Goal: Task Accomplishment & Management: Contribute content

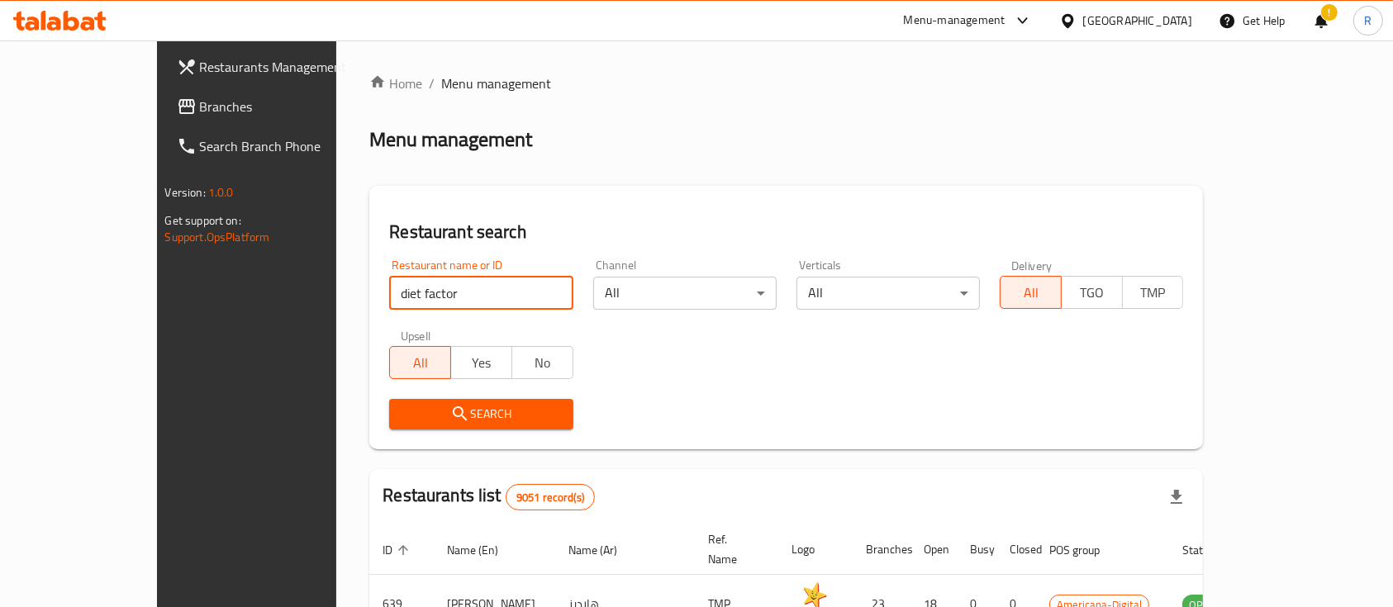
type input "diet factor"
click button "Search" at bounding box center [480, 414] width 183 height 31
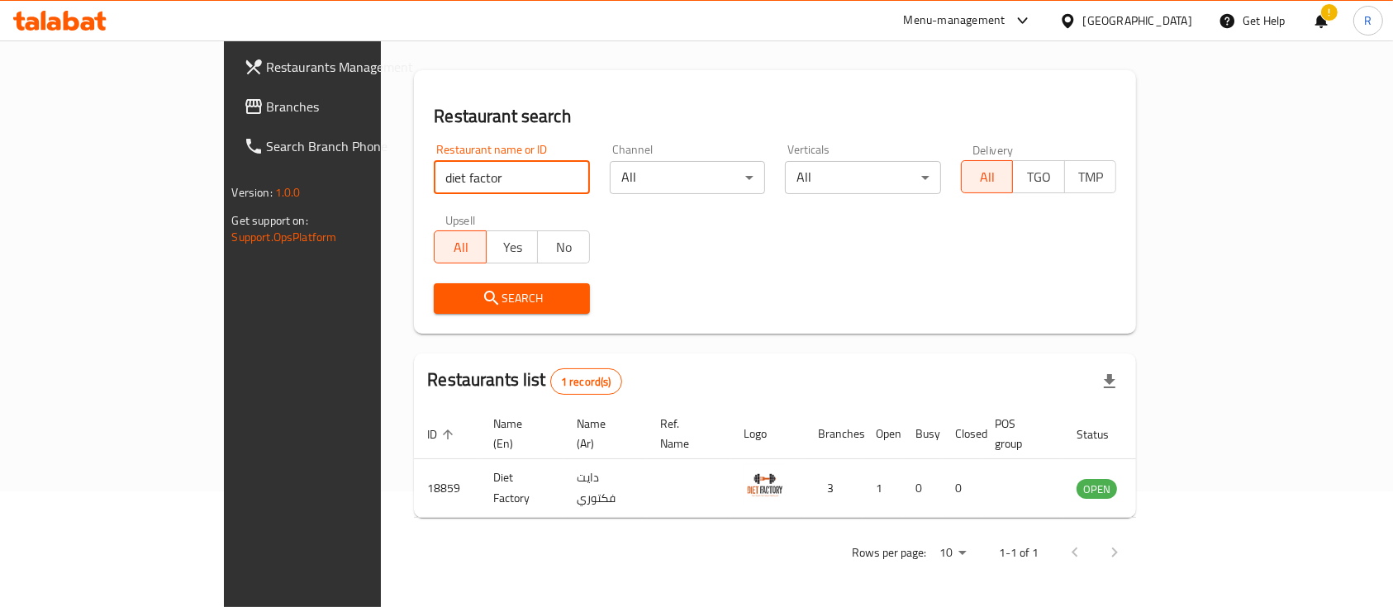
scroll to position [97, 0]
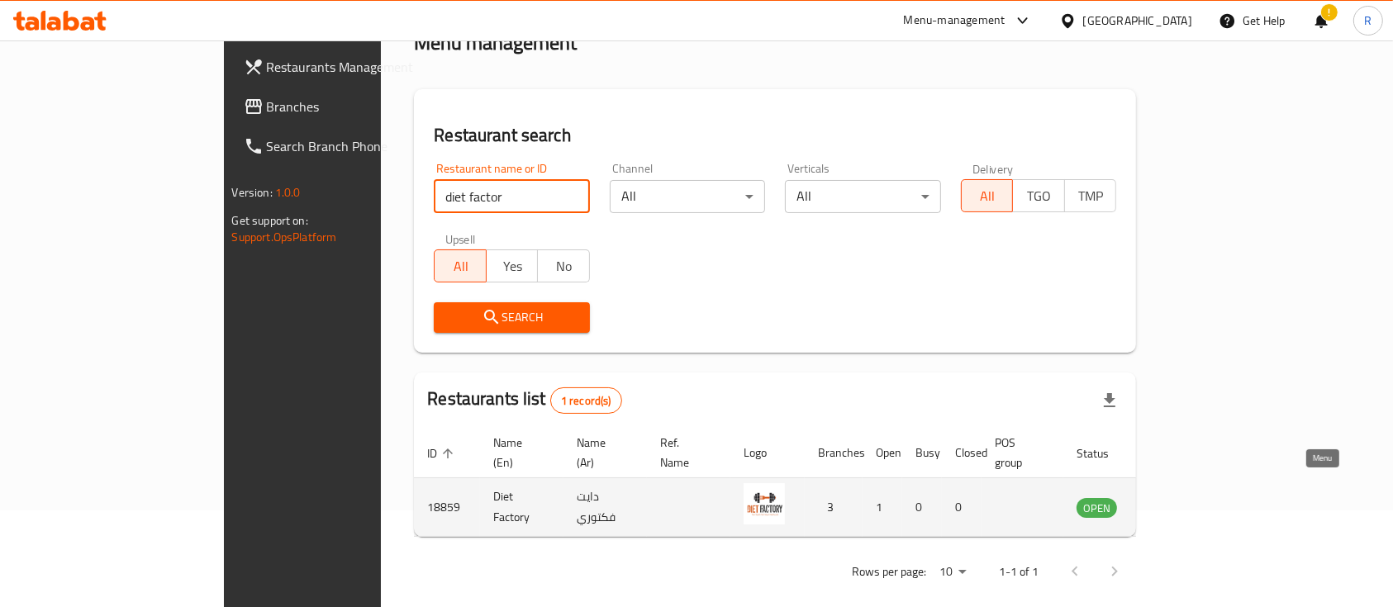
click at [1180, 505] on icon "enhanced table" at bounding box center [1177, 508] width 6 height 7
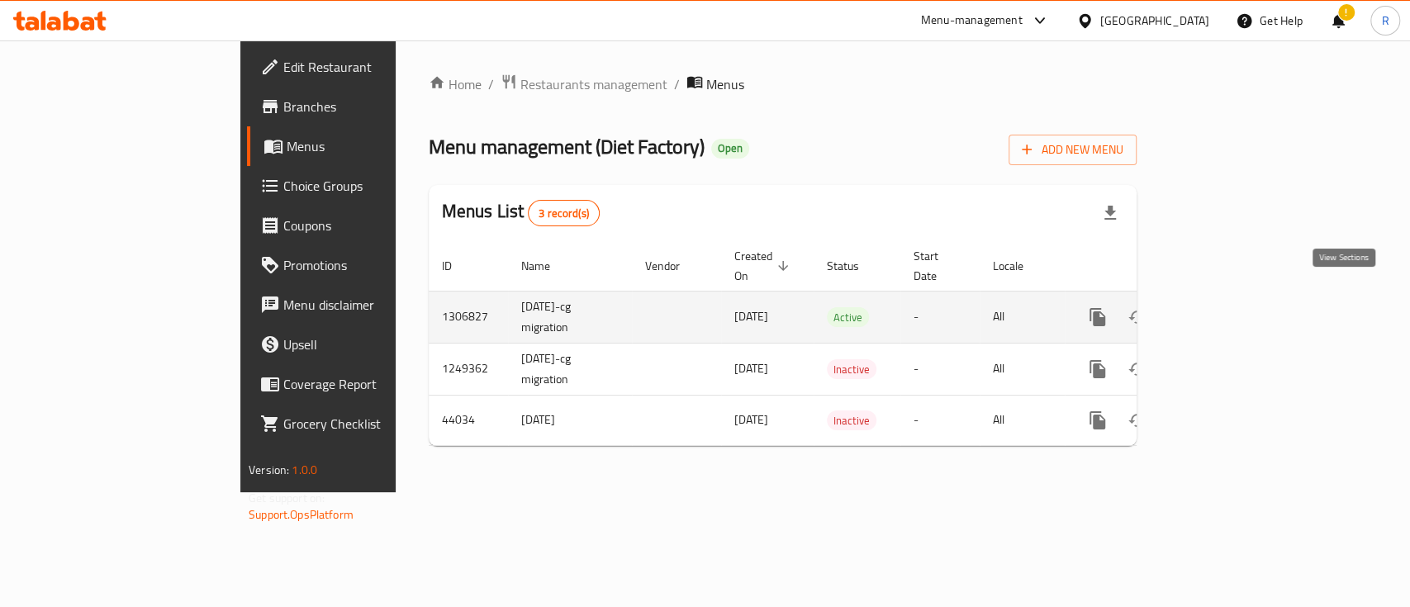
click at [1227, 307] on icon "enhanced table" at bounding box center [1217, 317] width 20 height 20
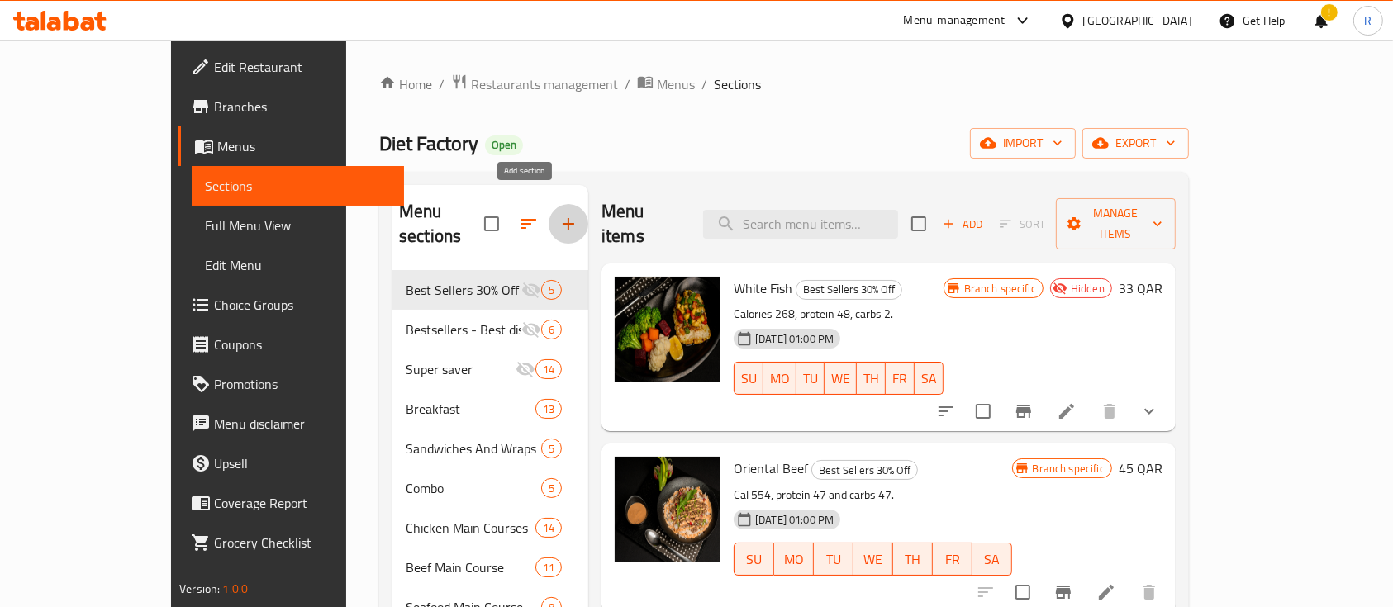
click at [559, 215] on icon "button" at bounding box center [569, 224] width 20 height 20
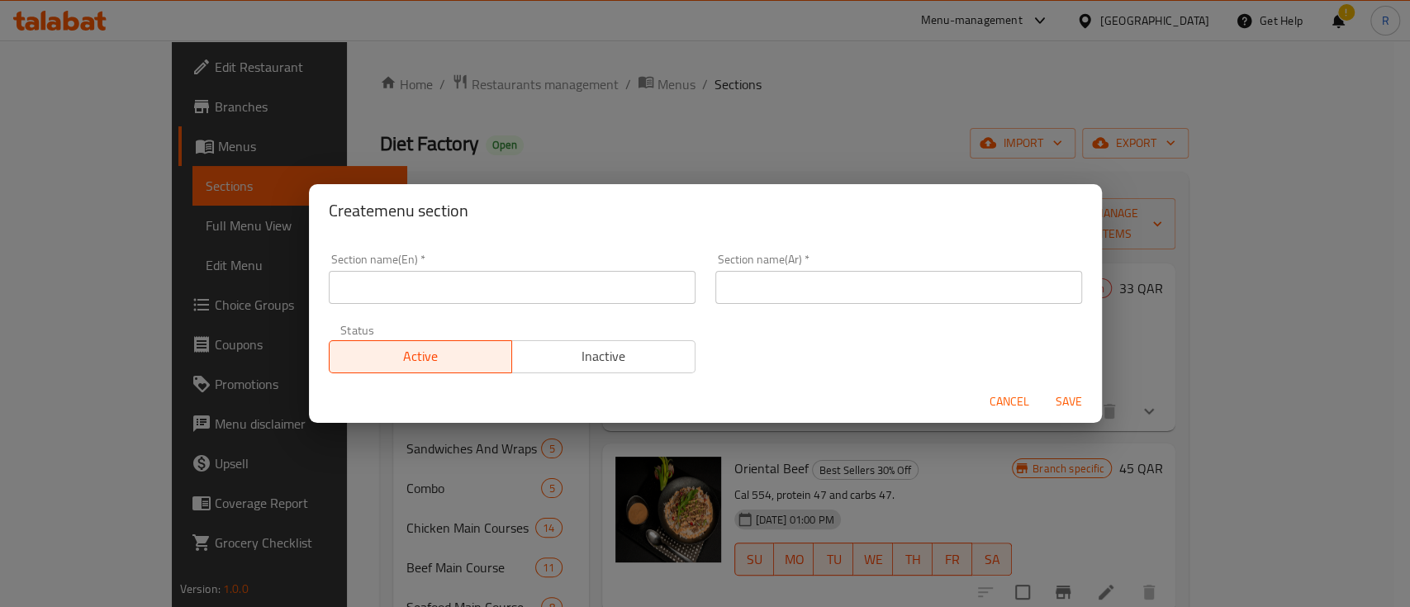
click at [470, 303] on div "Section name(En)   * Section name(En) *" at bounding box center [512, 279] width 387 height 70
click at [437, 292] on input "text" at bounding box center [512, 287] width 367 height 33
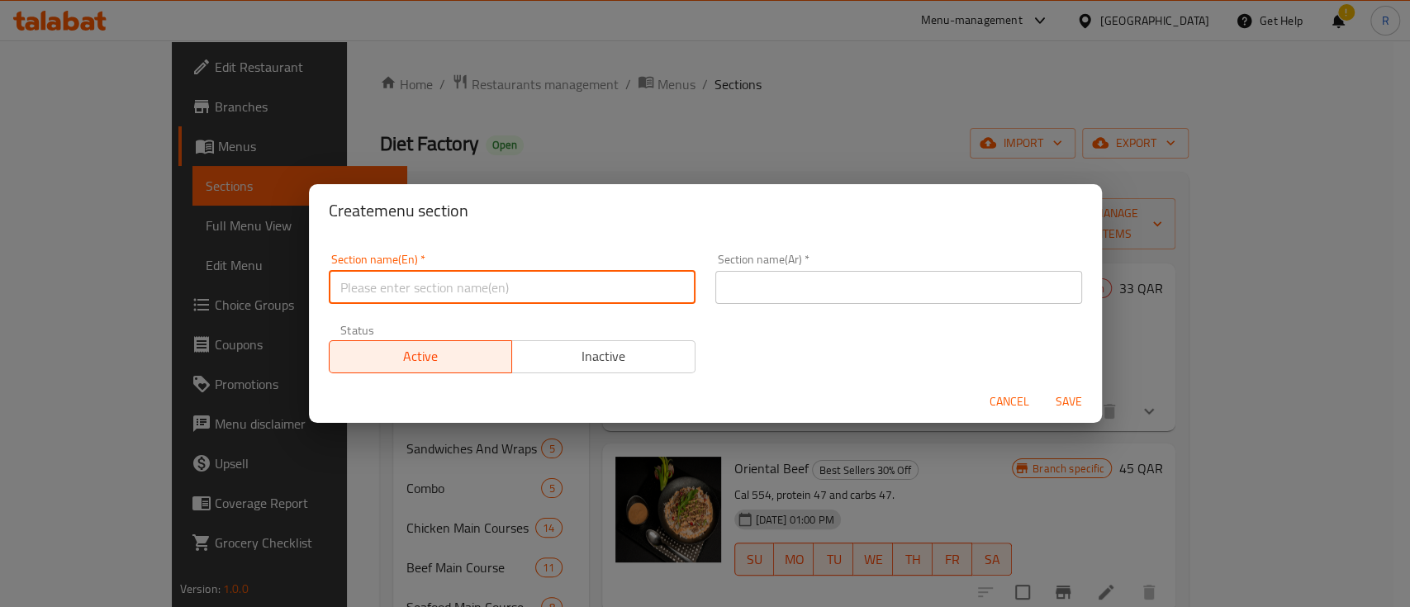
type input "M41"
click at [719, 271] on input "text" at bounding box center [899, 287] width 367 height 33
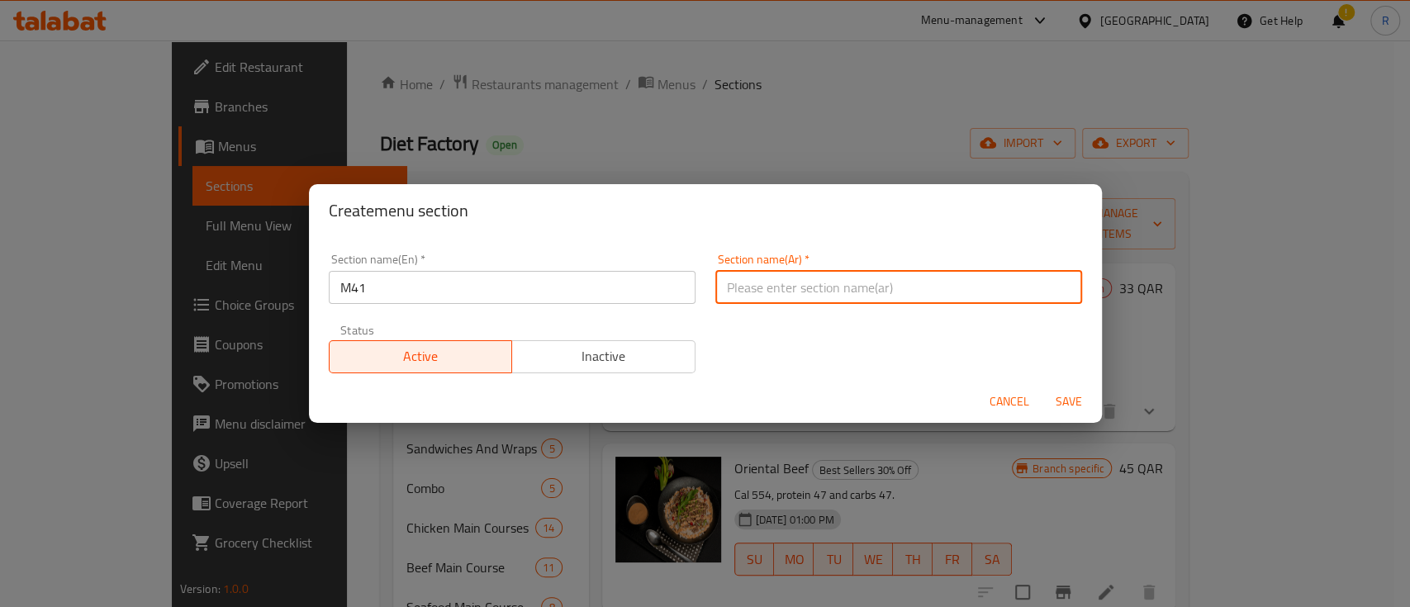
type input "م41"
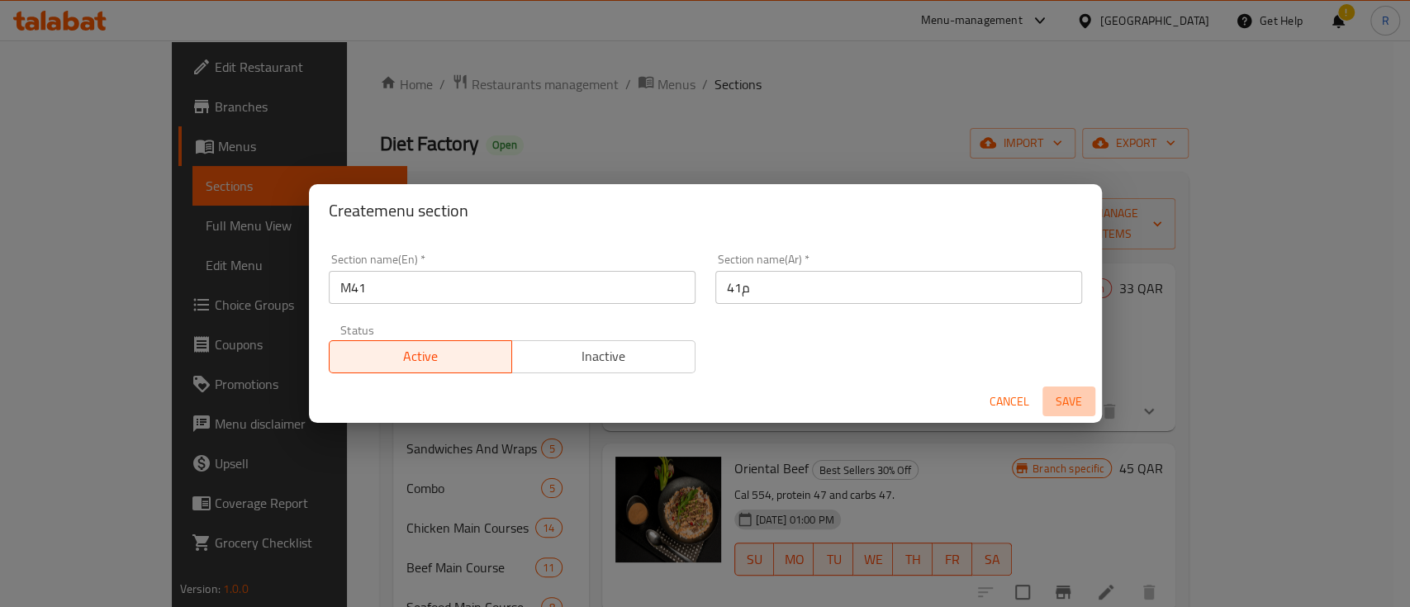
click at [1059, 401] on span "Save" at bounding box center [1069, 402] width 40 height 21
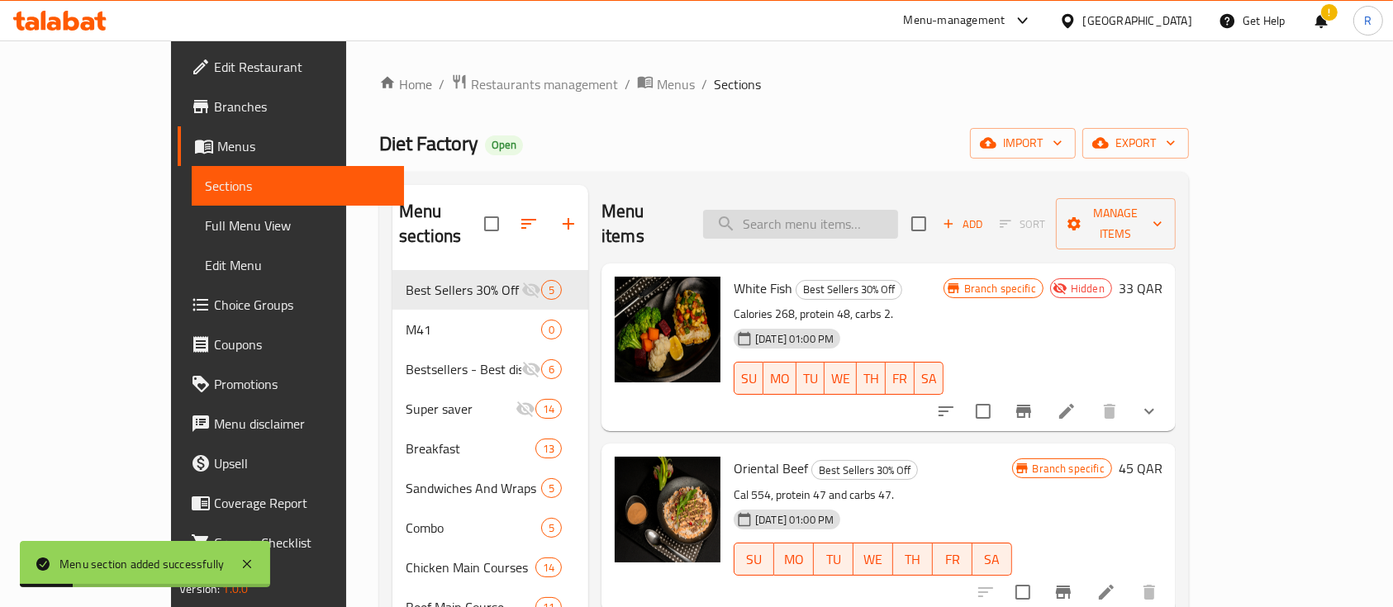
click at [832, 214] on input "search" at bounding box center [800, 224] width 195 height 29
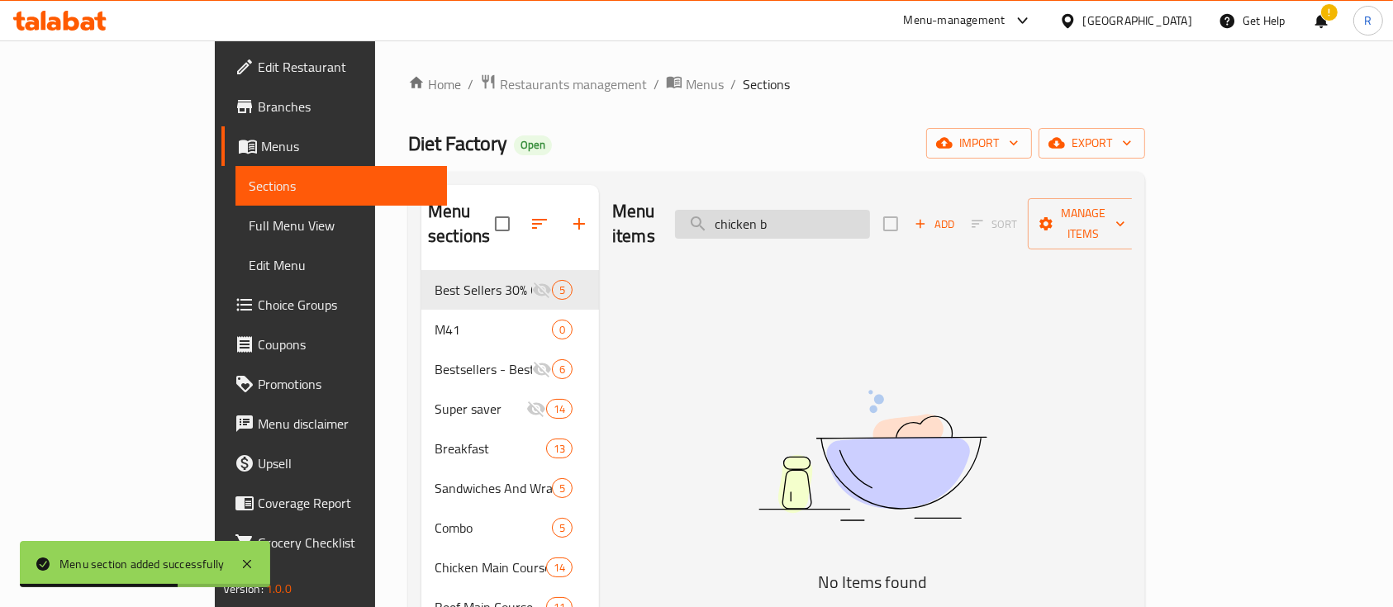
type input "chicken bu"
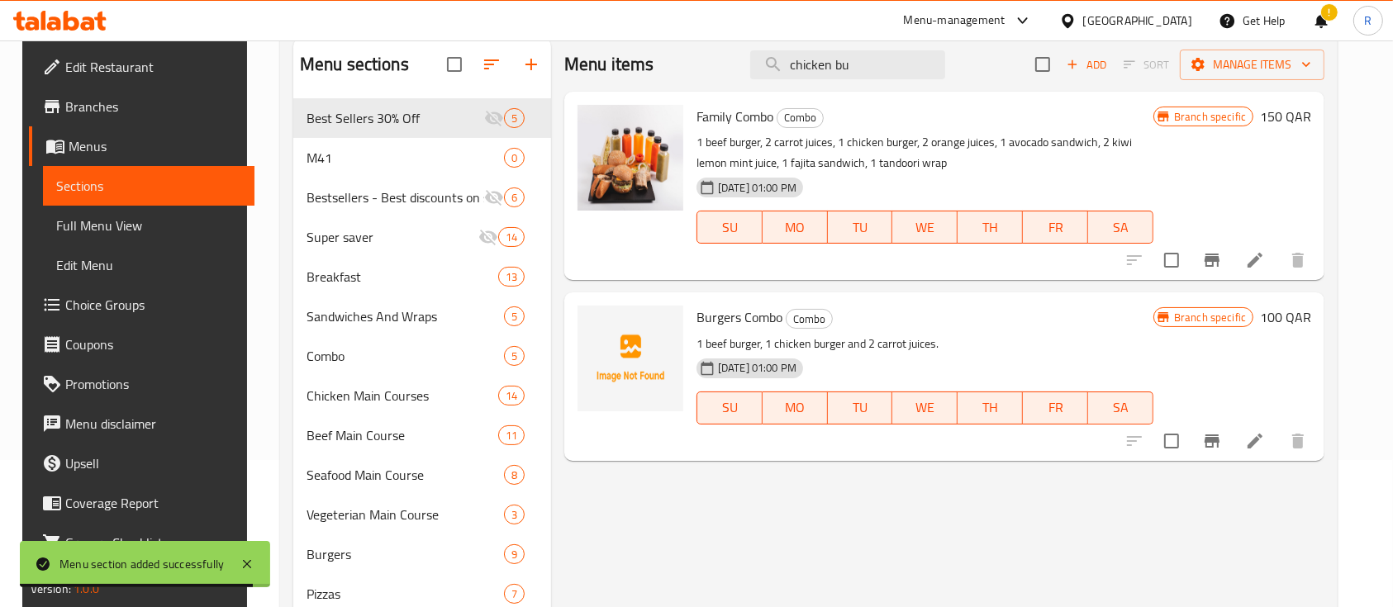
scroll to position [145, 0]
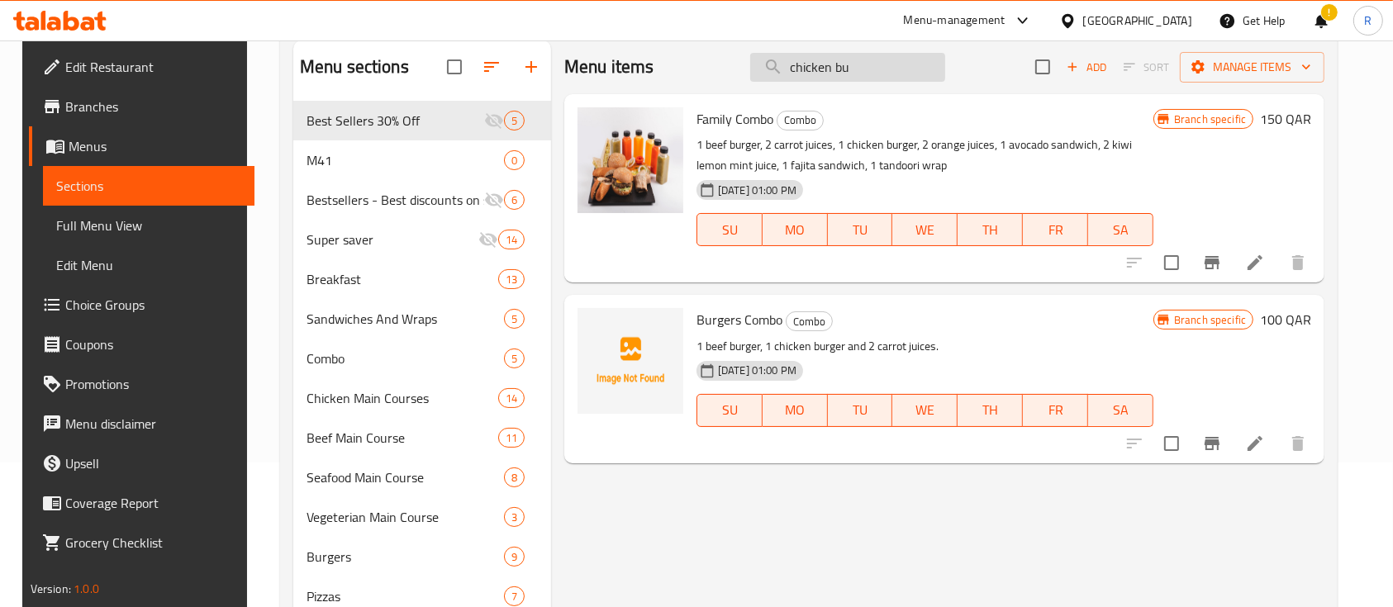
click at [860, 65] on input "chicken bu" at bounding box center [847, 67] width 195 height 29
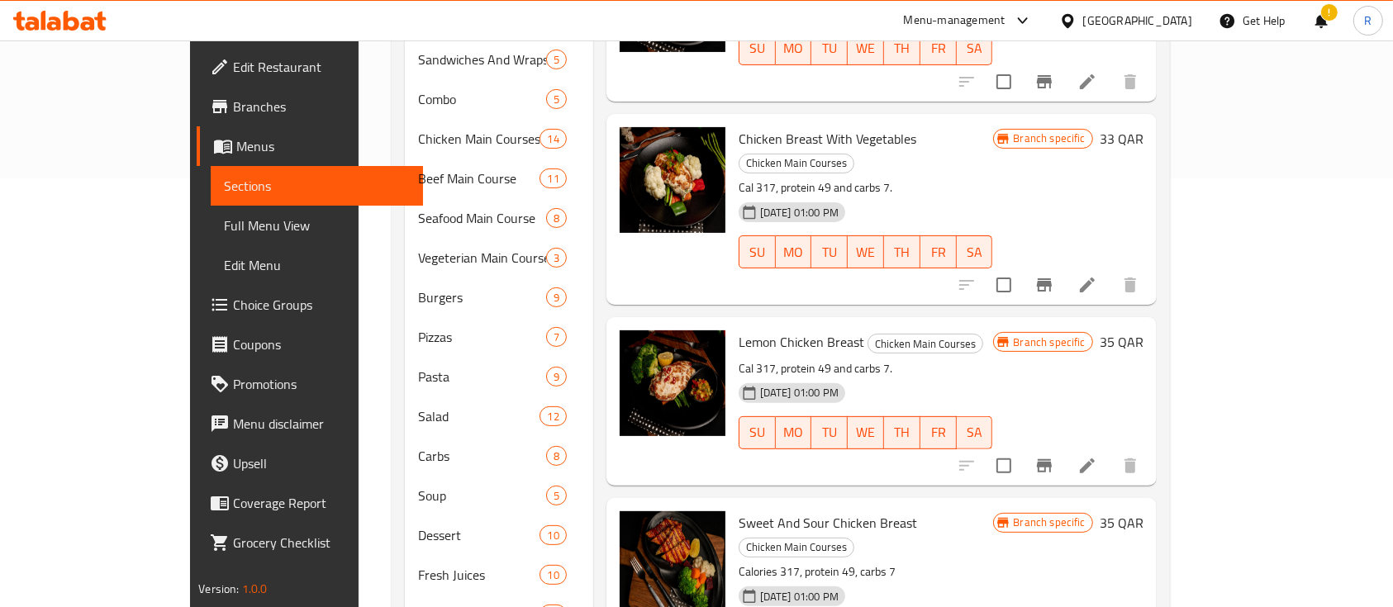
scroll to position [642, 0]
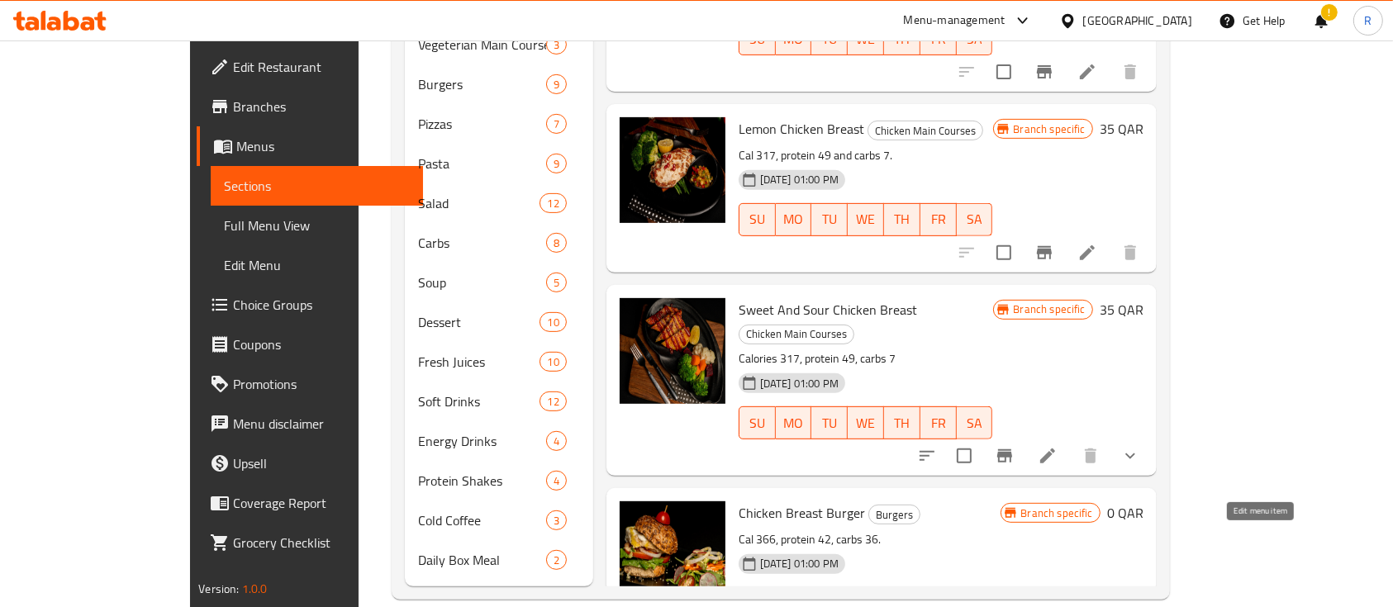
type input "chicken bre"
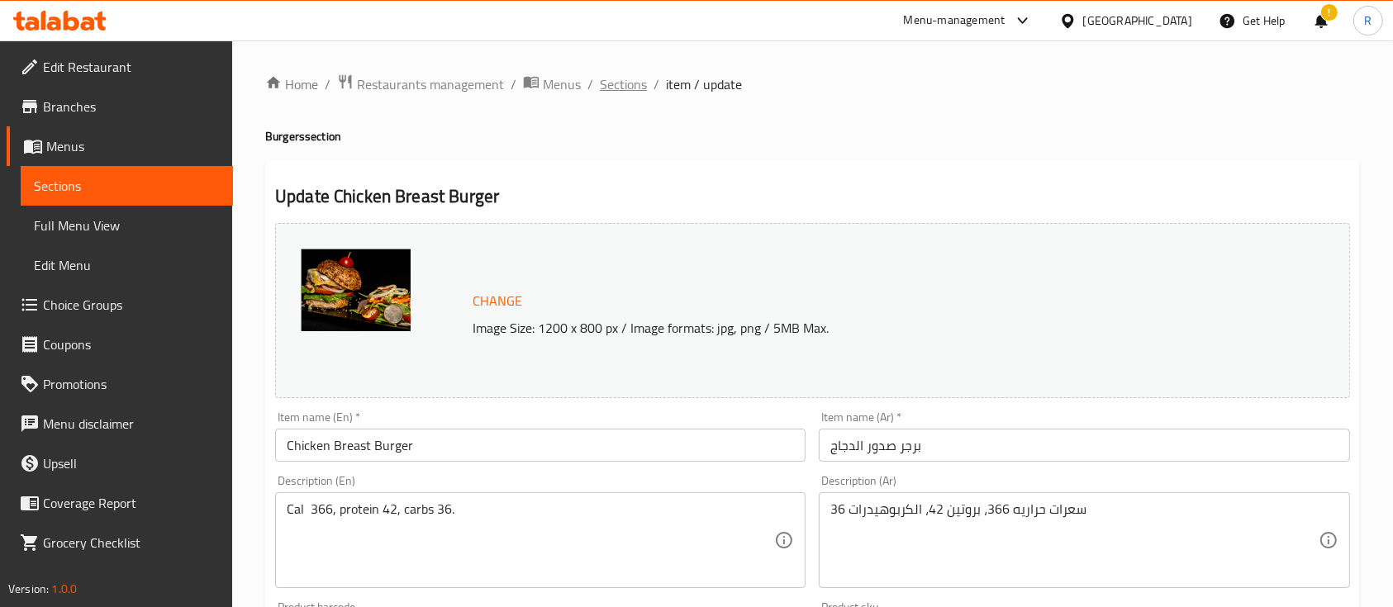
click at [625, 80] on span "Sections" at bounding box center [623, 84] width 47 height 20
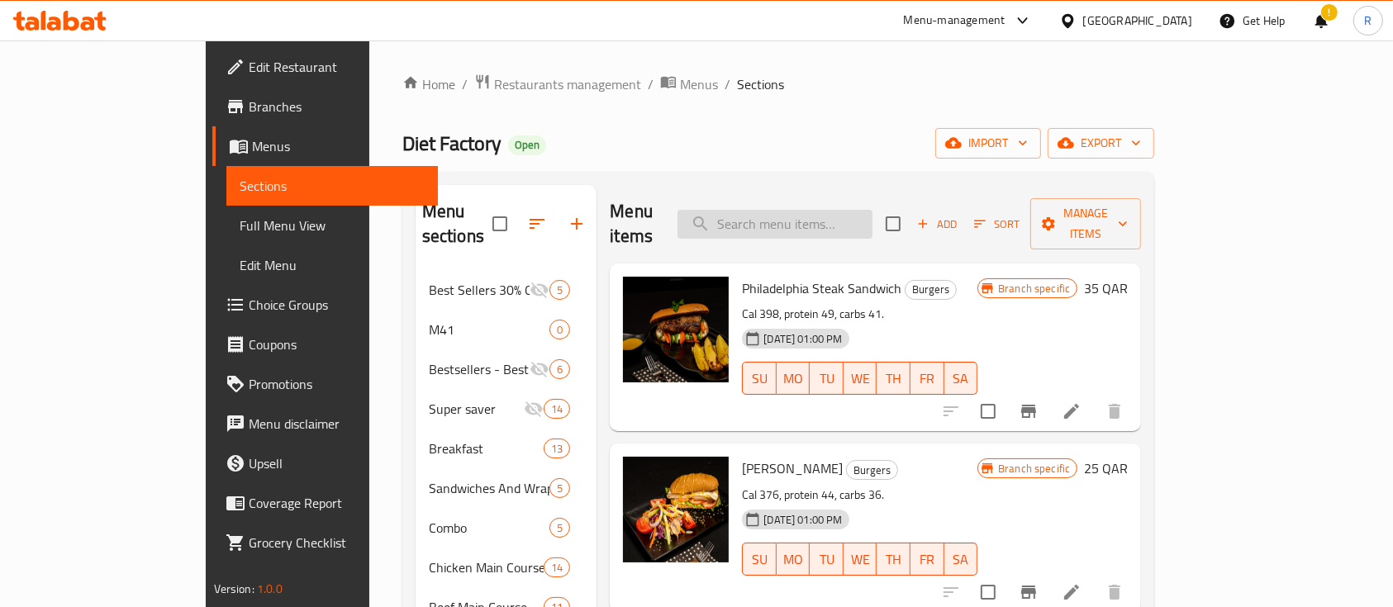
click at [821, 212] on input "search" at bounding box center [774, 224] width 195 height 29
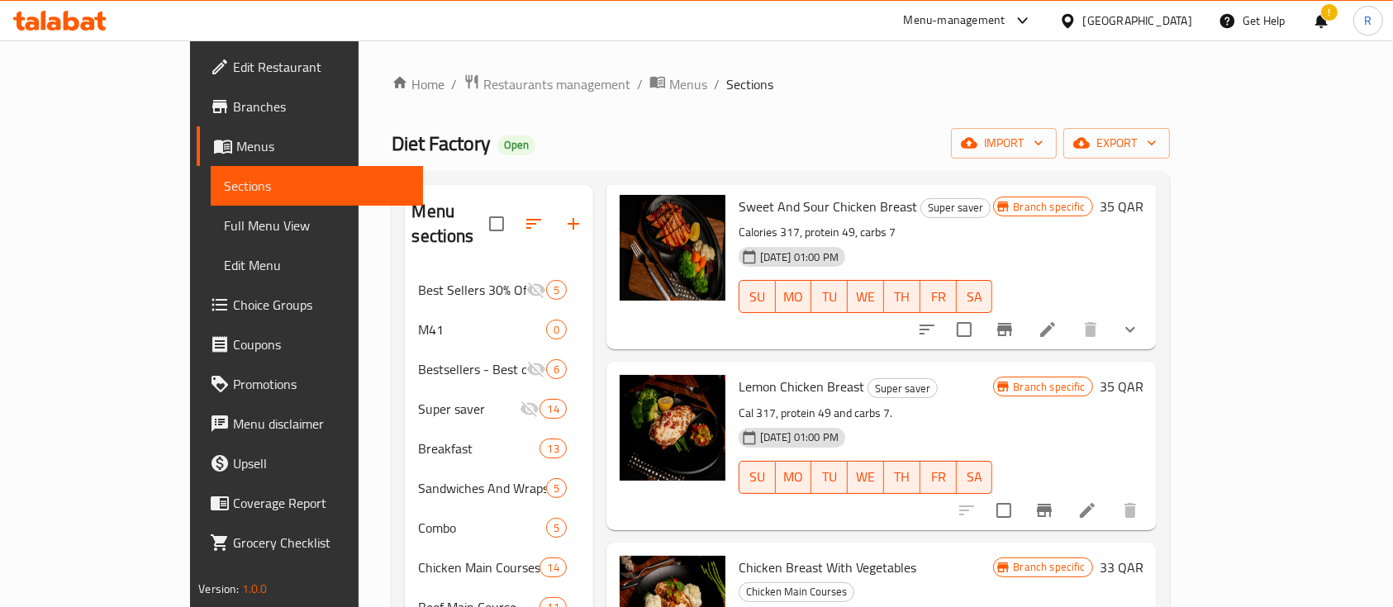
scroll to position [642, 0]
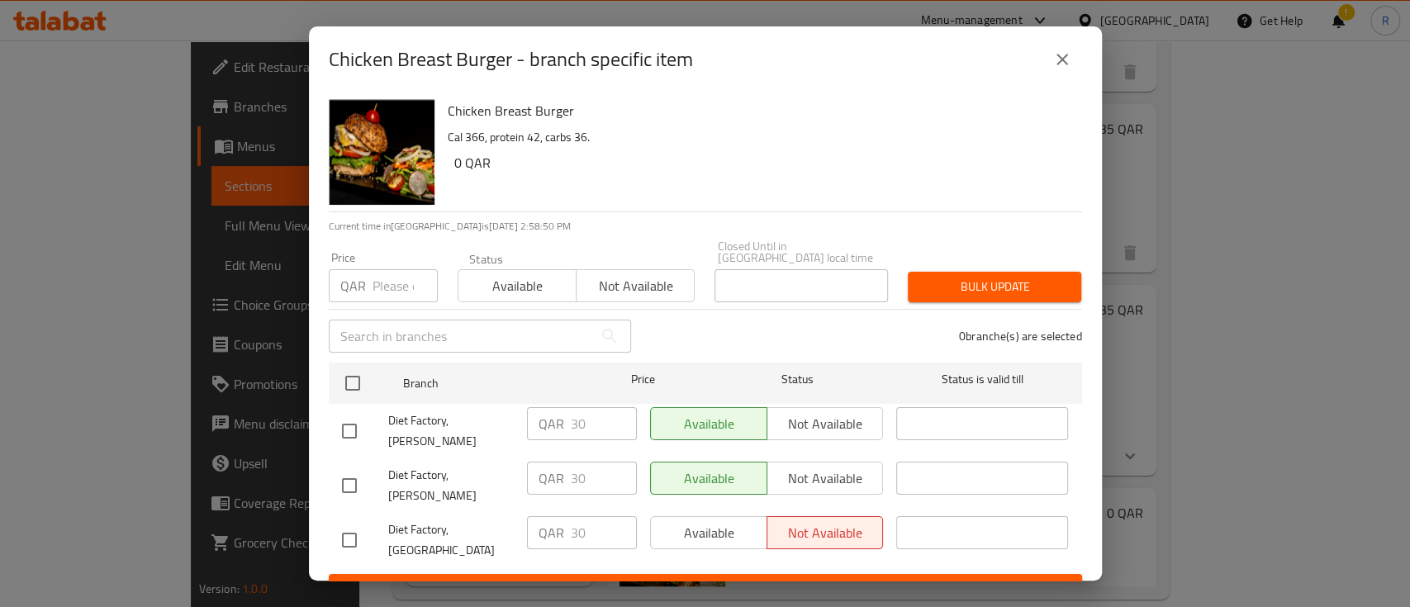
click at [1066, 69] on icon "close" at bounding box center [1063, 60] width 20 height 20
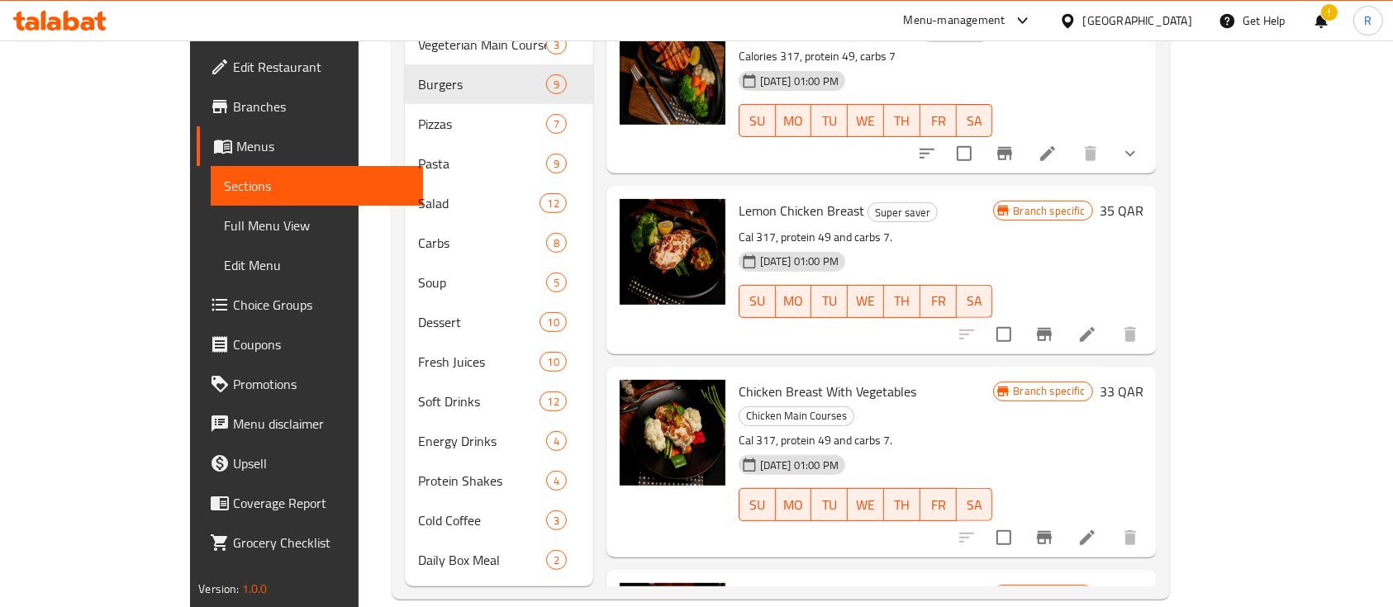
scroll to position [0, 0]
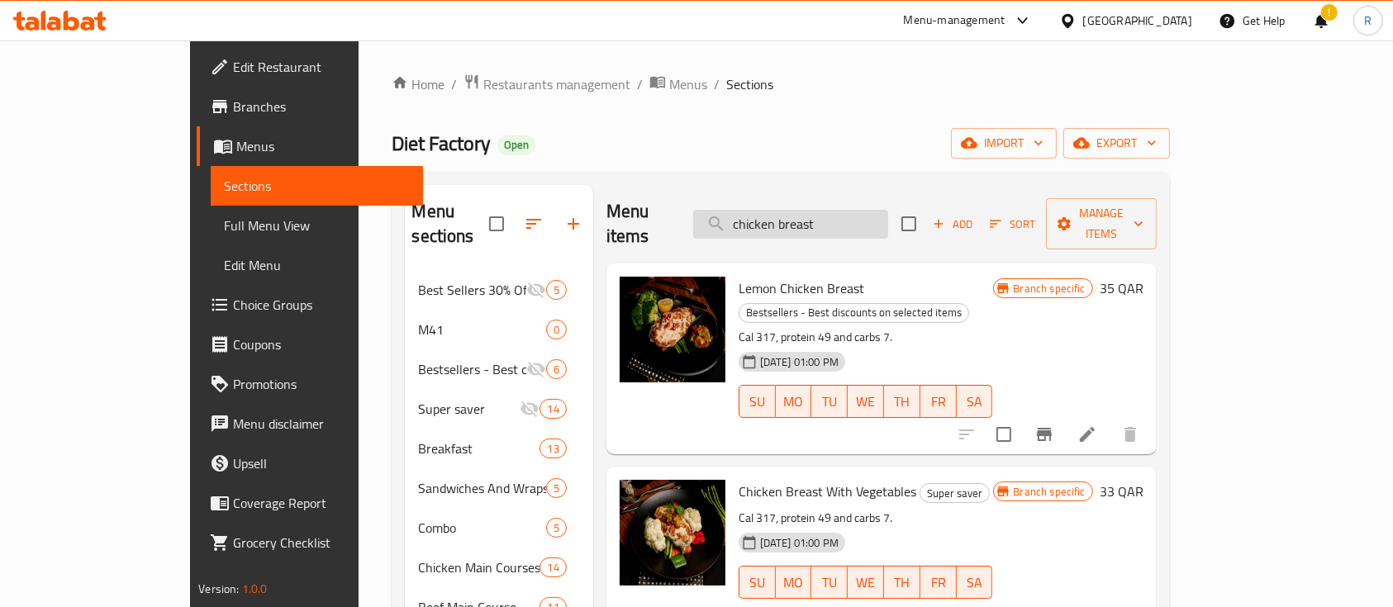
click at [820, 210] on input "chicken breast" at bounding box center [790, 224] width 195 height 29
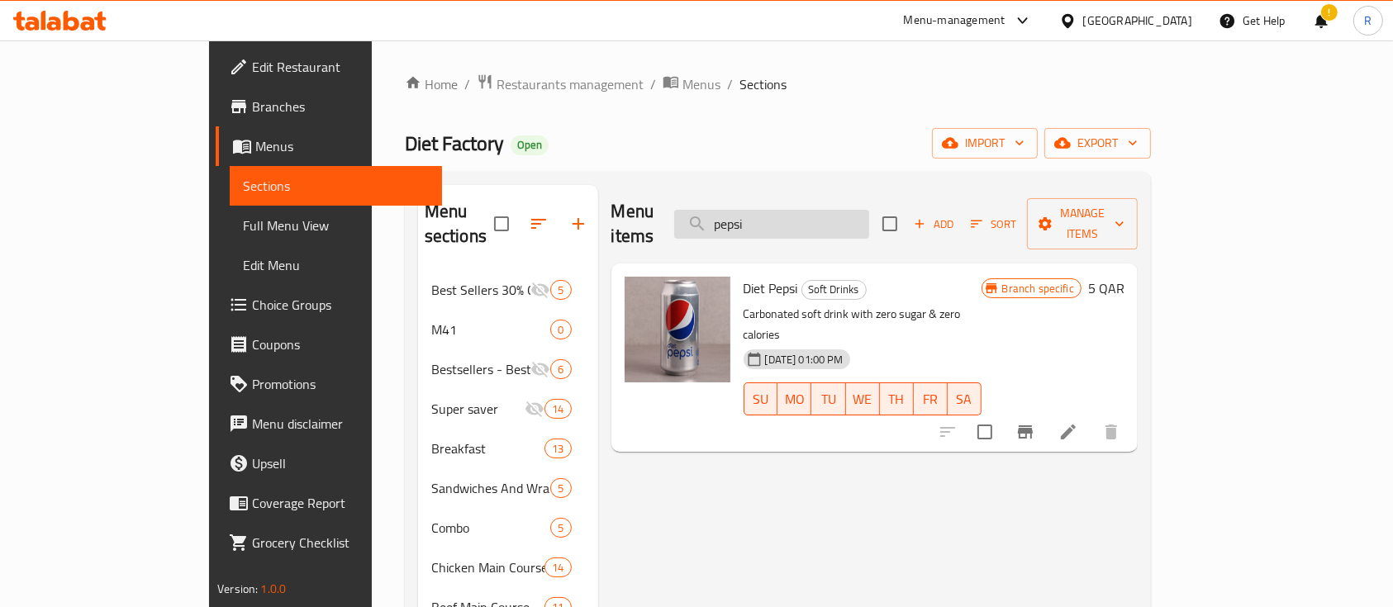
click at [819, 210] on input "pepsi" at bounding box center [771, 224] width 195 height 29
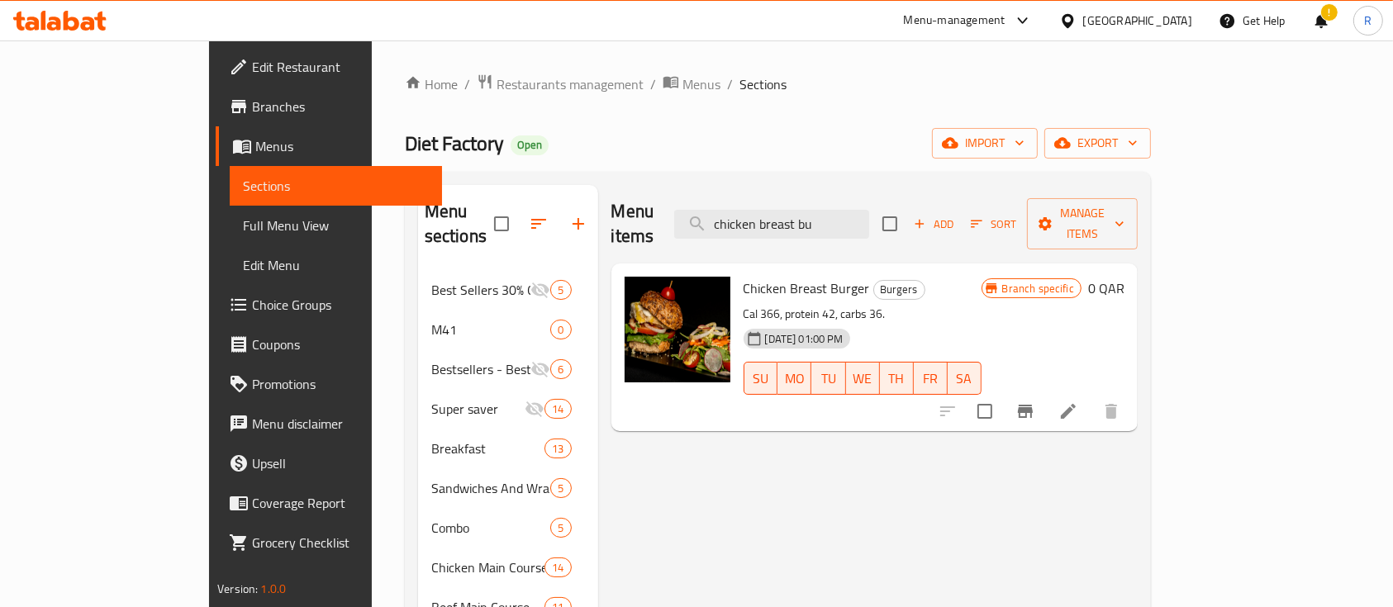
type input "chicken breast bu"
click at [744, 276] on span "Chicken Breast Burger" at bounding box center [807, 288] width 126 height 25
copy h6 "Chicken Breast Burger"
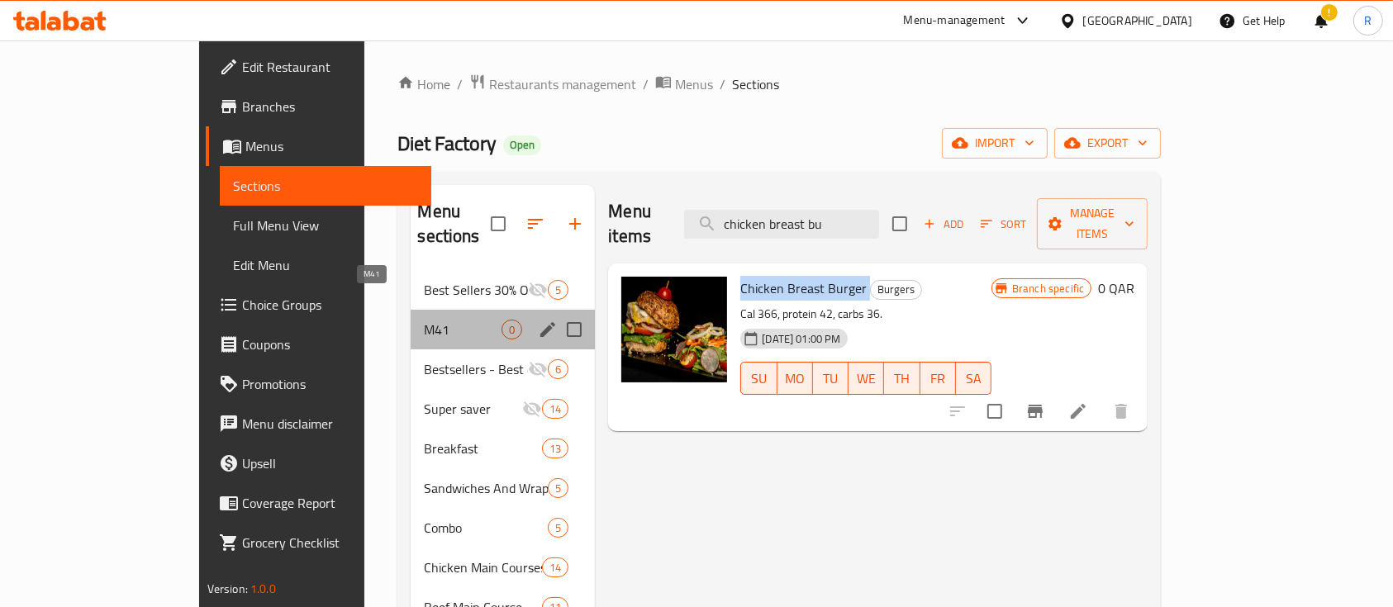
click at [424, 320] on span "M41" at bounding box center [463, 330] width 78 height 20
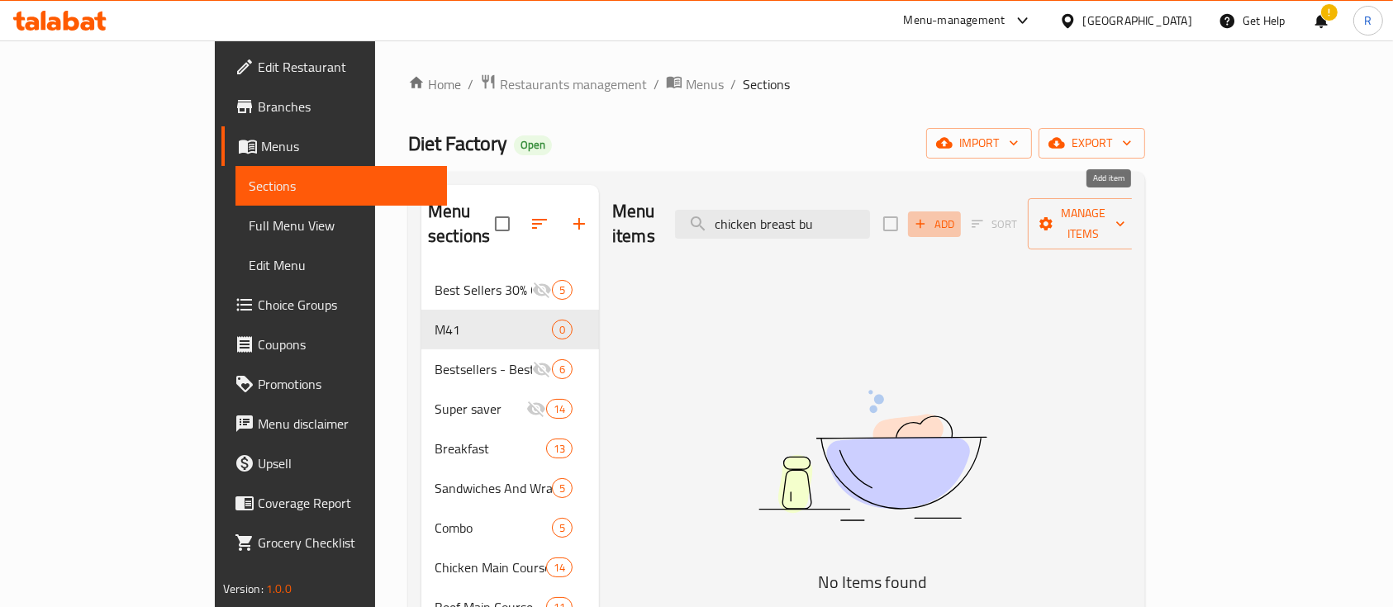
click at [957, 215] on span "Add" at bounding box center [934, 224] width 45 height 19
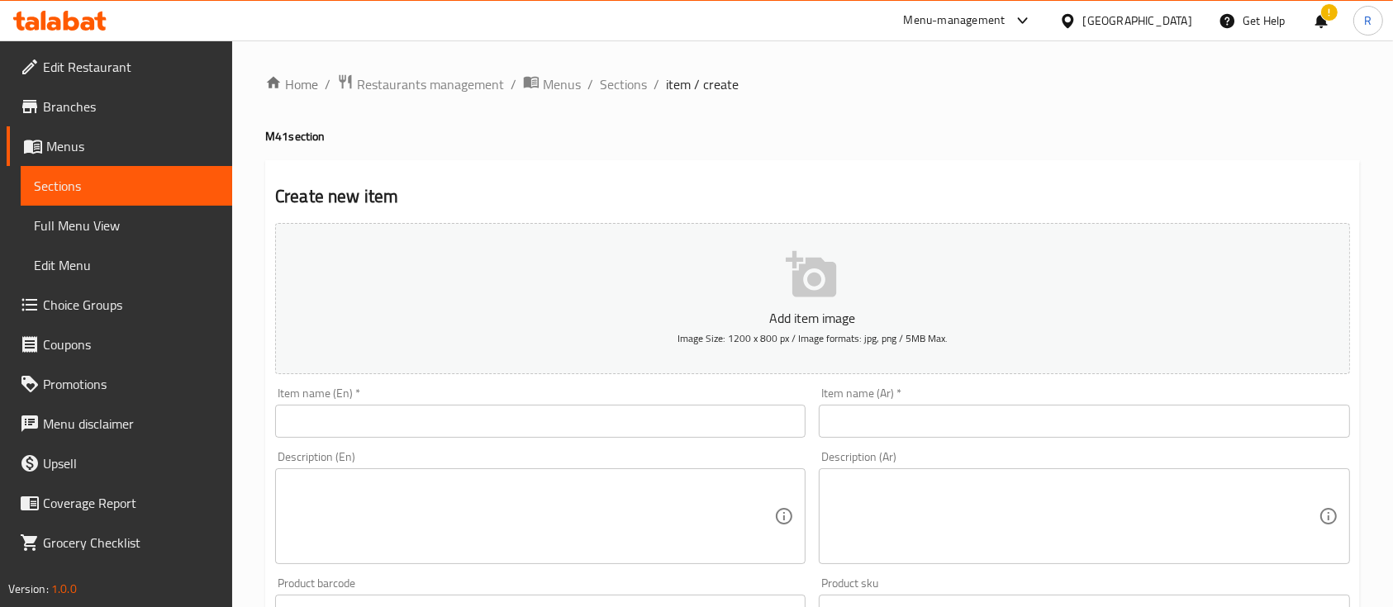
click at [538, 406] on input "text" at bounding box center [540, 421] width 530 height 33
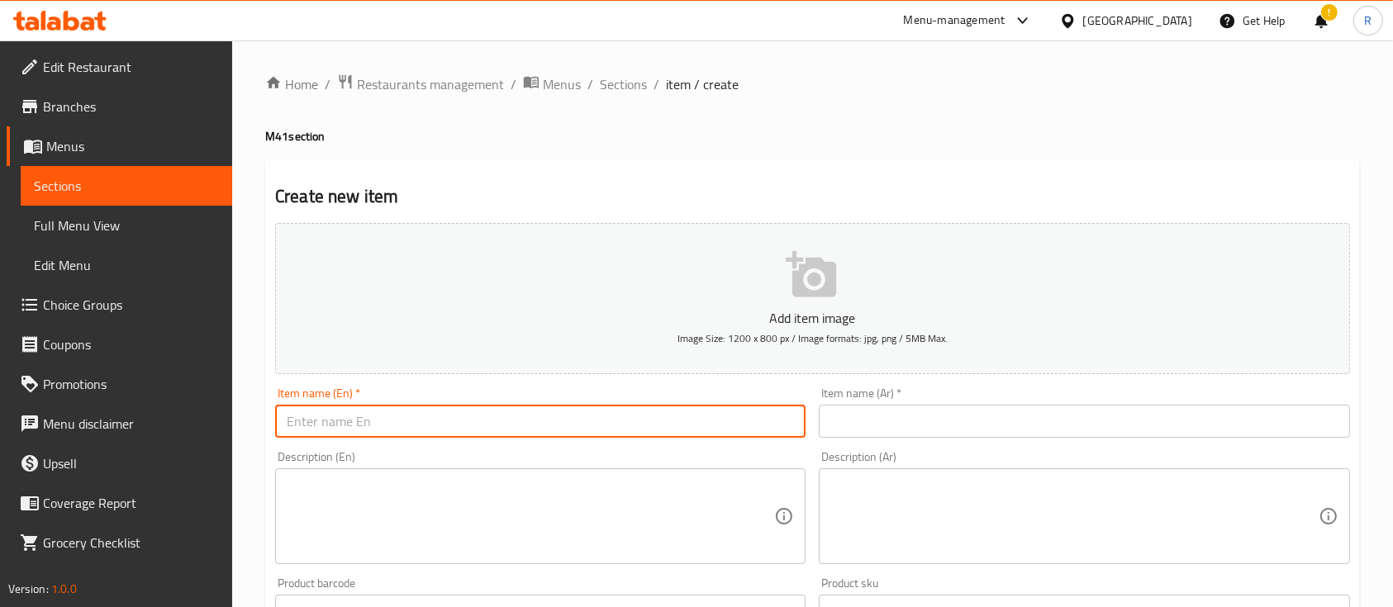
paste input "Chicken Breast Burger"
click at [538, 406] on input "Chicken Breast Burger Combo" at bounding box center [540, 421] width 530 height 33
type input "Chicken Breast Burger Combo"
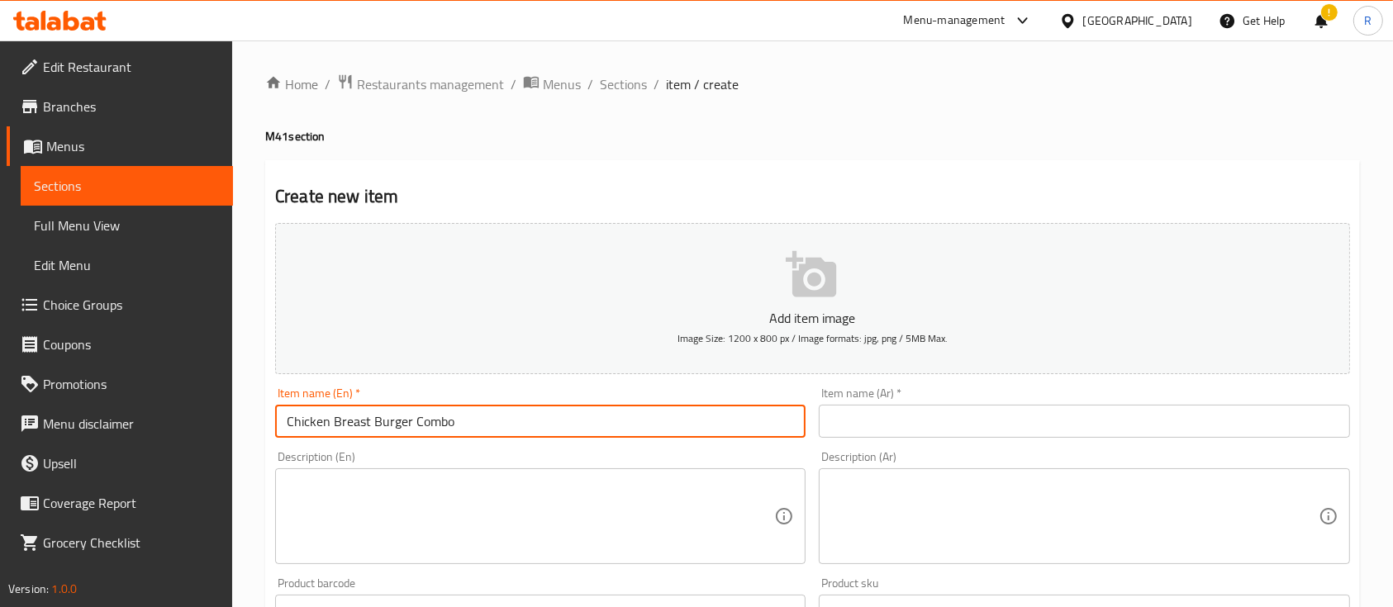
click at [847, 416] on input "text" at bounding box center [1084, 421] width 530 height 33
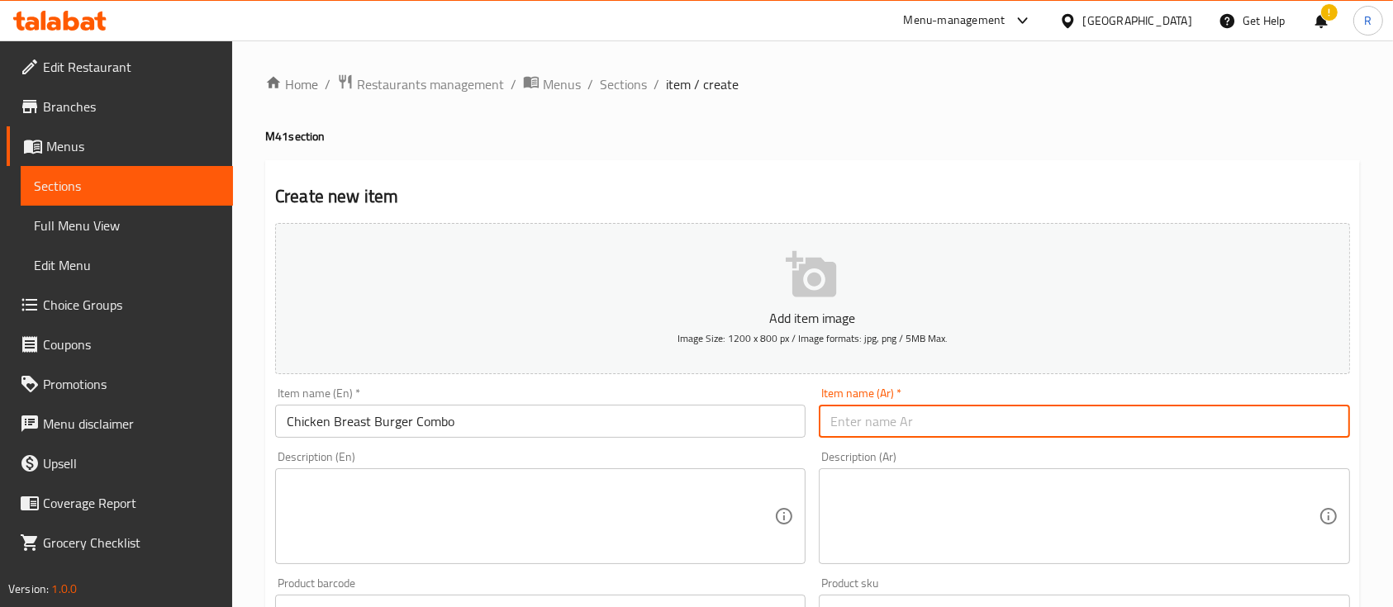
paste input "كومبو برجر صدور الدجاج"
type input "كومبو برجر صدور الدجاج"
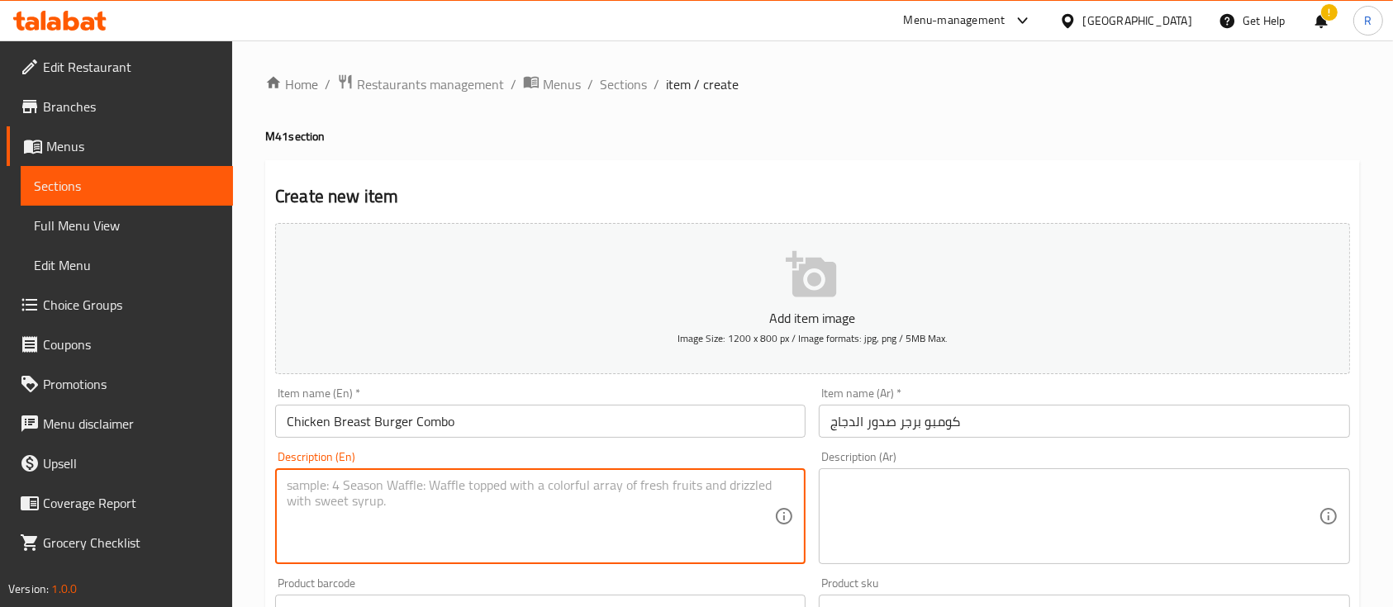
click at [559, 521] on textarea at bounding box center [530, 517] width 487 height 78
click at [559, 521] on textarea "Chicken breast burger and soft drink" at bounding box center [530, 517] width 487 height 78
type textarea "Chicken breast burger and soft drink"
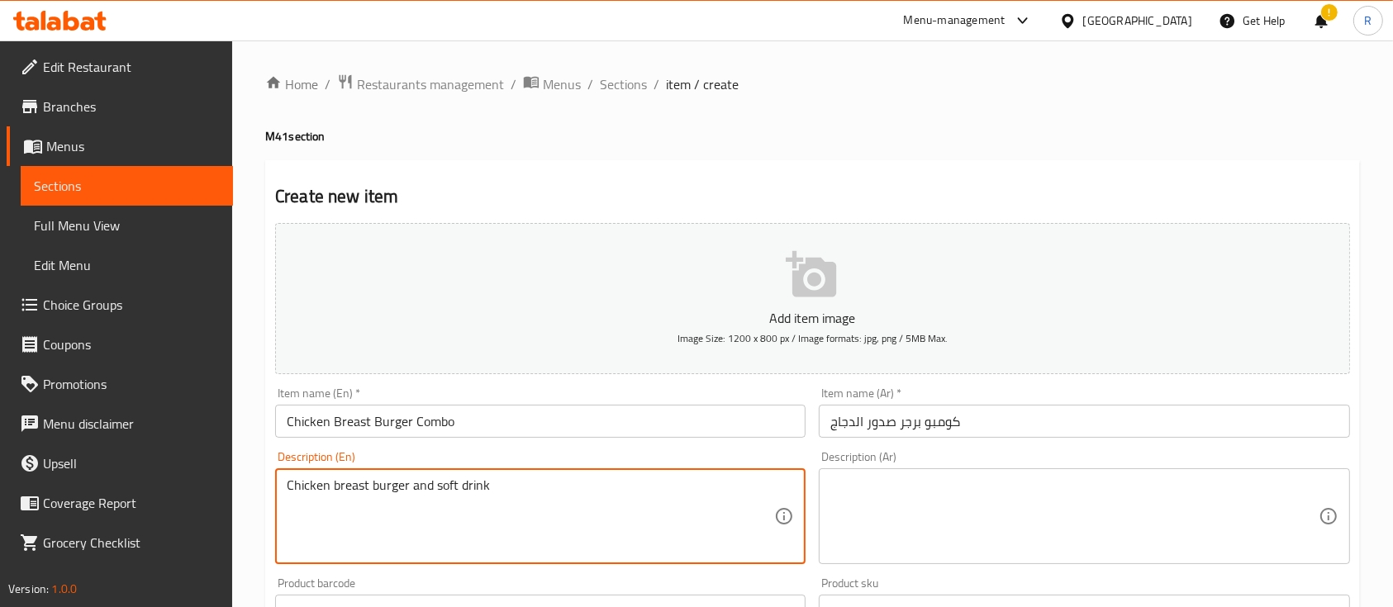
click at [967, 552] on textarea at bounding box center [1073, 517] width 487 height 78
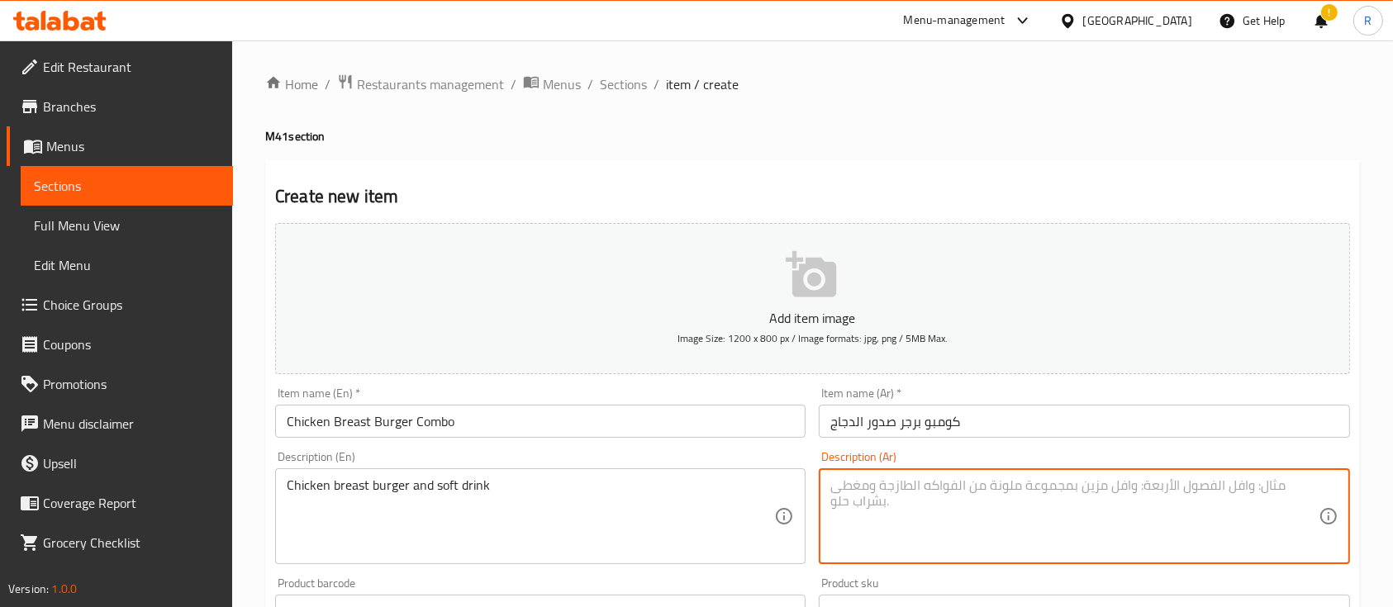
paste textarea "برجر صدور دجاج ومشروب غازي"
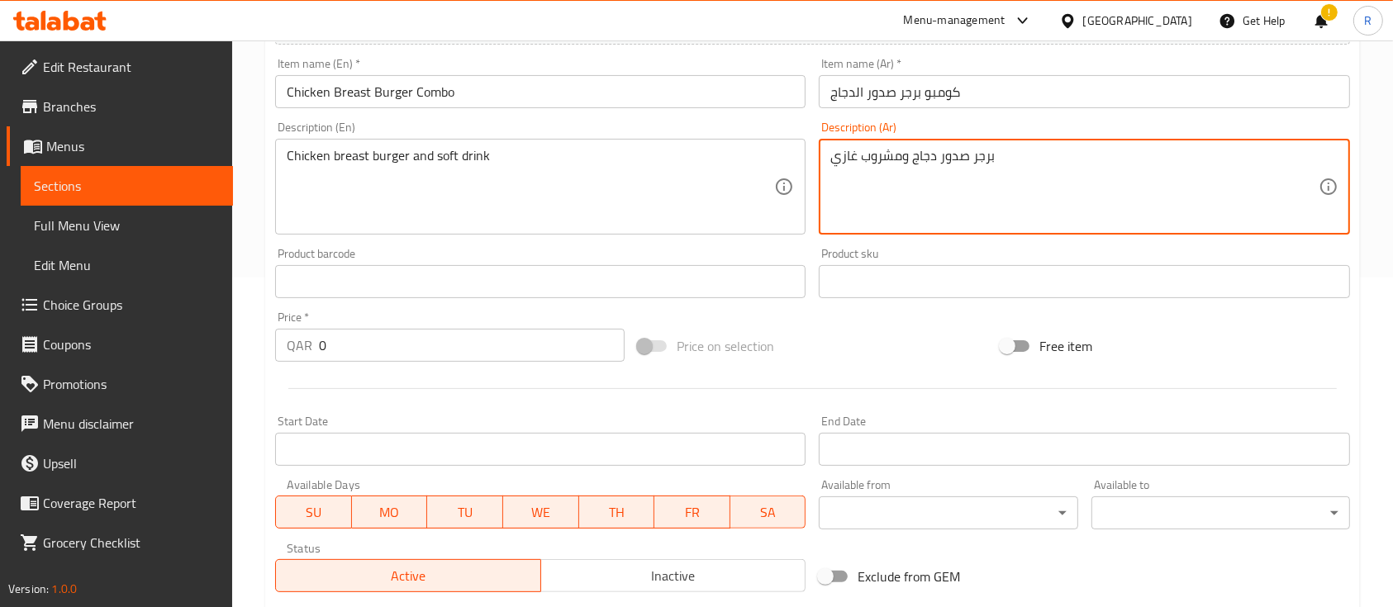
scroll to position [330, 0]
type textarea "برجر صدور دجاج ومشروب غازي"
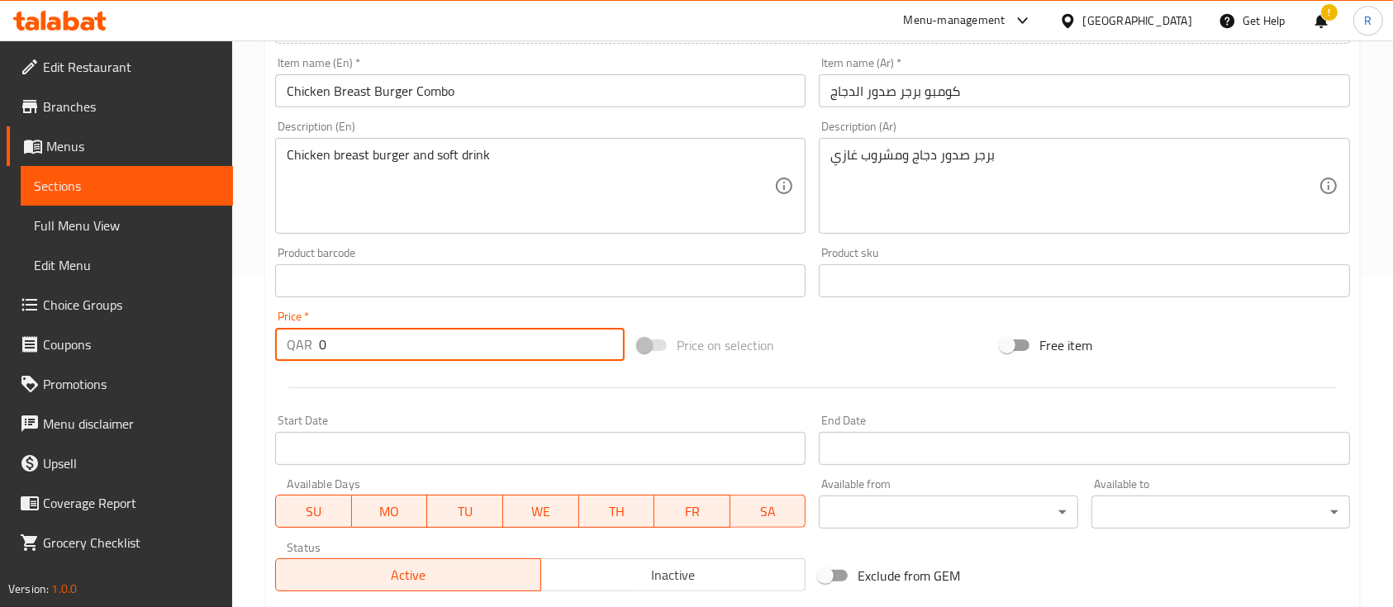
click at [379, 354] on input "0" at bounding box center [472, 344] width 306 height 33
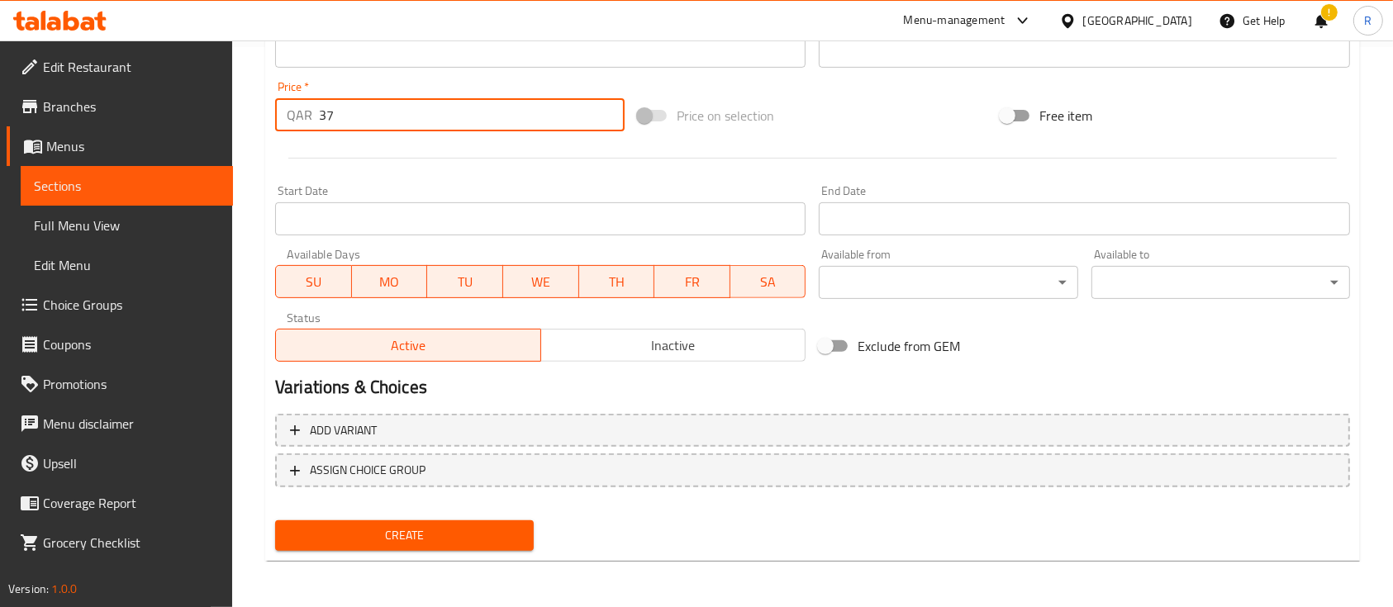
type input "37"
click at [426, 529] on span "Create" at bounding box center [404, 535] width 232 height 21
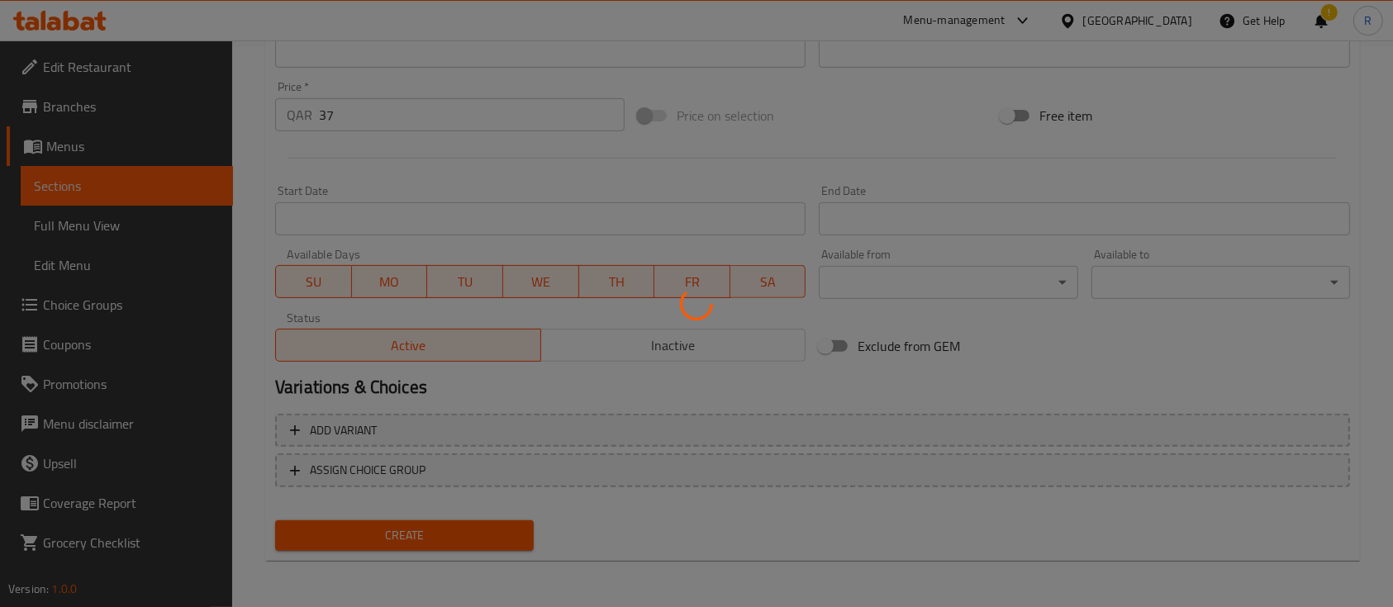
type input "0"
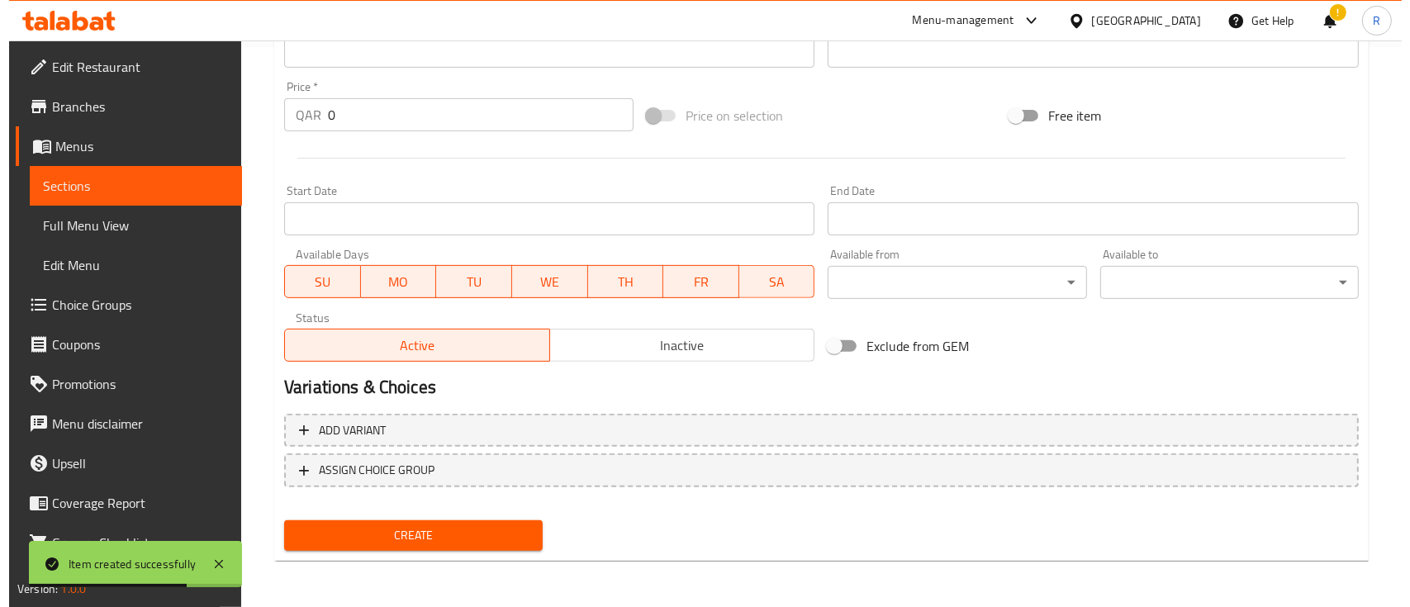
scroll to position [0, 0]
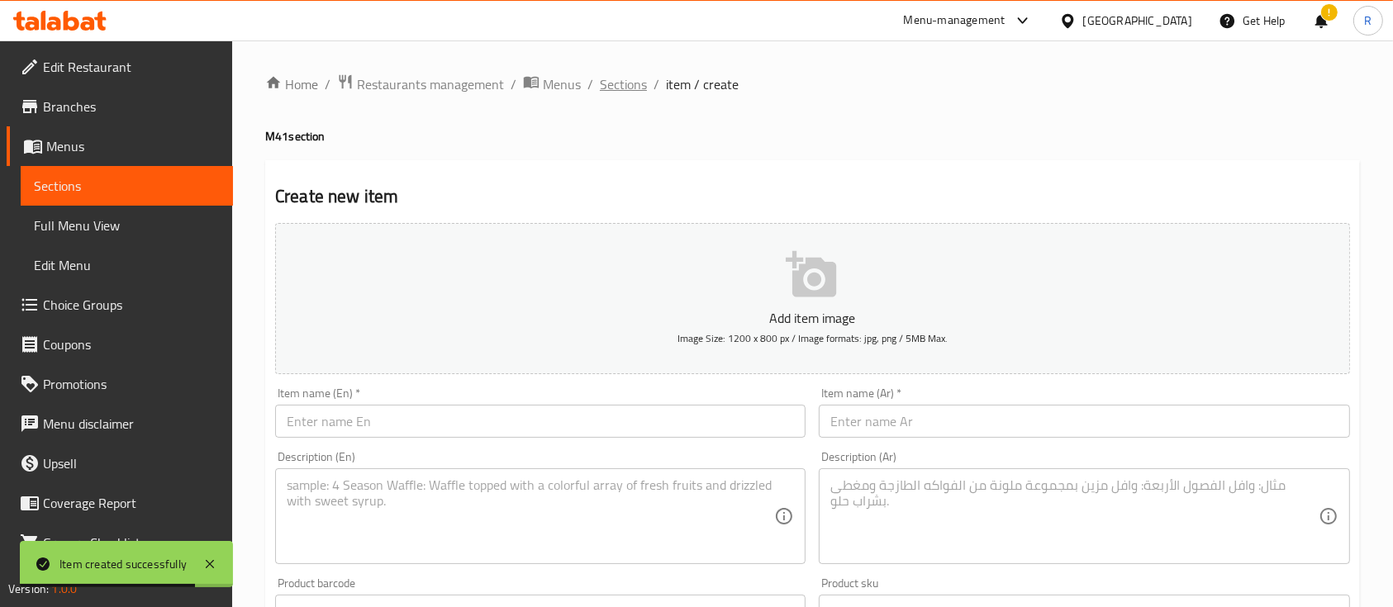
click at [615, 75] on span "Sections" at bounding box center [623, 84] width 47 height 20
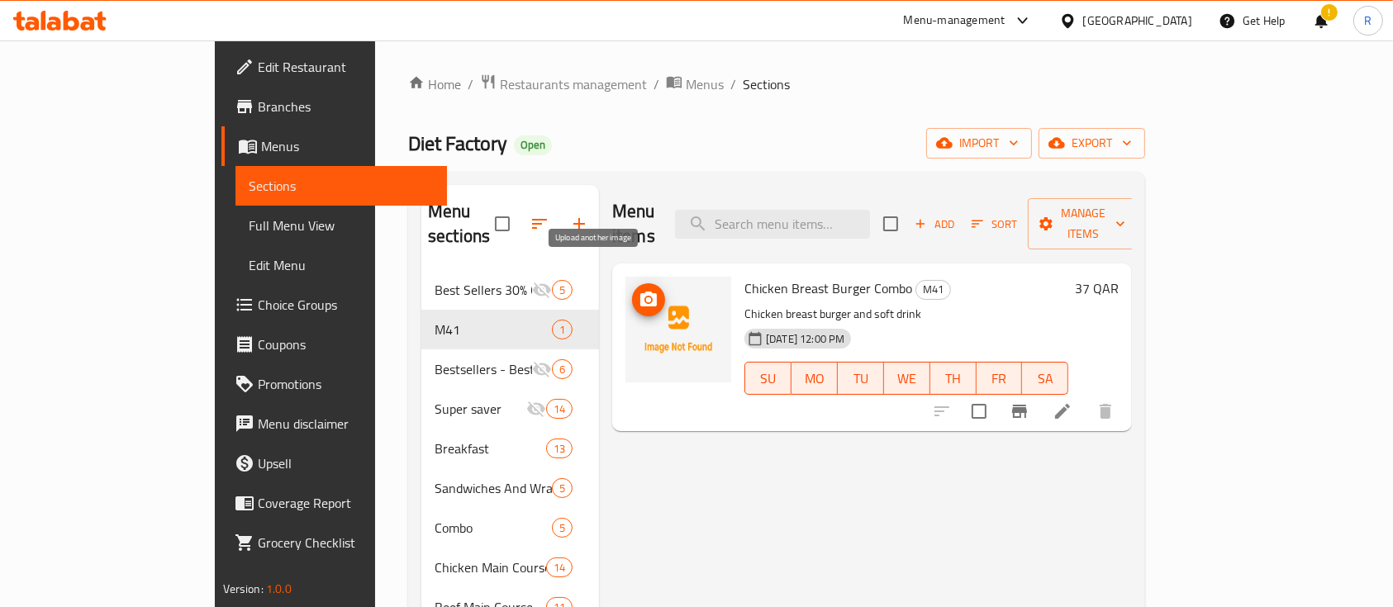
click at [640, 292] on icon "upload picture" at bounding box center [648, 299] width 17 height 15
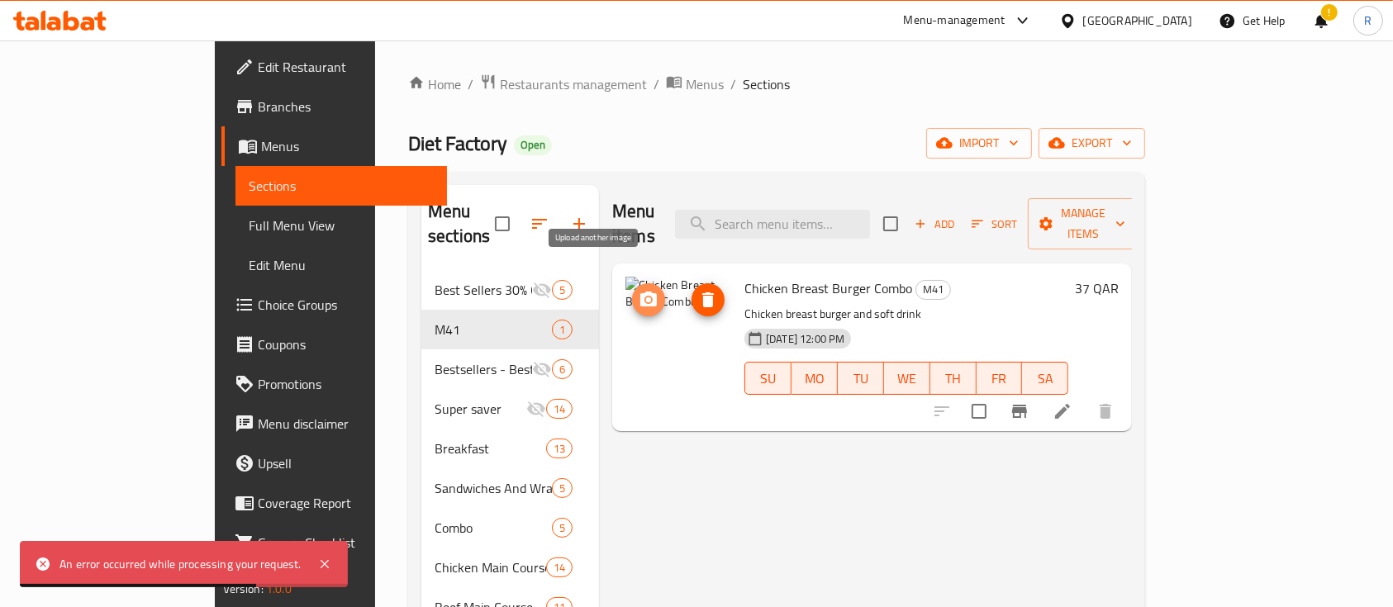
click at [632, 290] on span "upload picture" at bounding box center [648, 300] width 33 height 20
